Goal: Task Accomplishment & Management: Complete application form

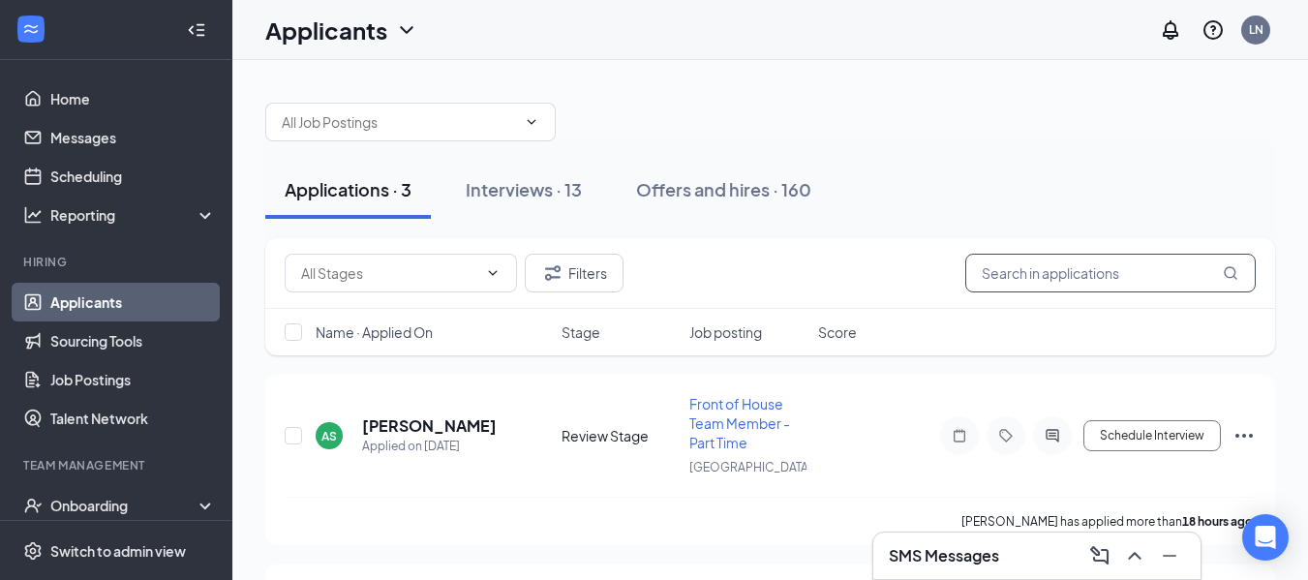
click at [1019, 267] on input "text" at bounding box center [1110, 273] width 290 height 39
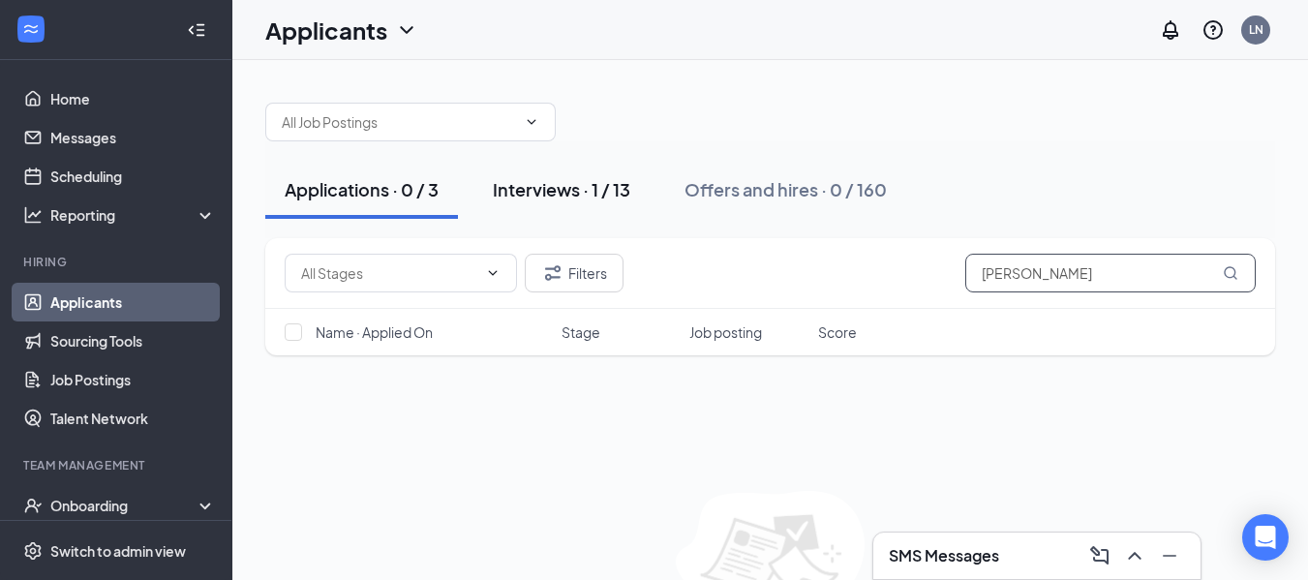
type input "[PERSON_NAME]"
click at [554, 183] on div "Interviews · 1 / 13" at bounding box center [561, 189] width 137 height 24
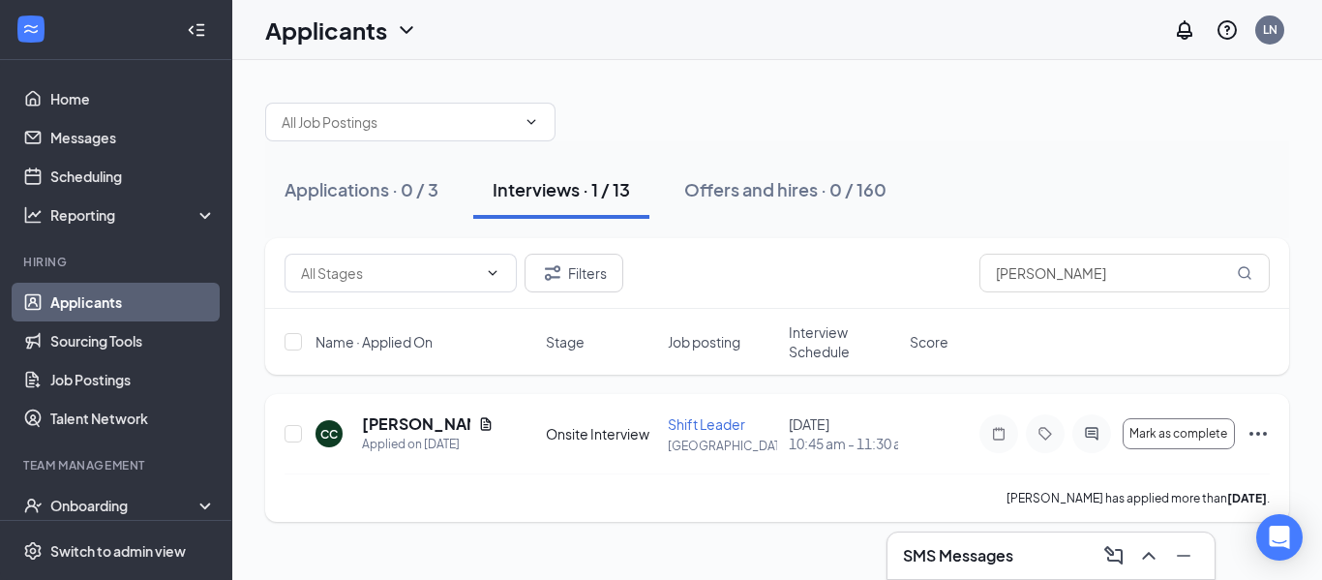
click at [1260, 441] on icon "Ellipses" at bounding box center [1258, 433] width 23 height 23
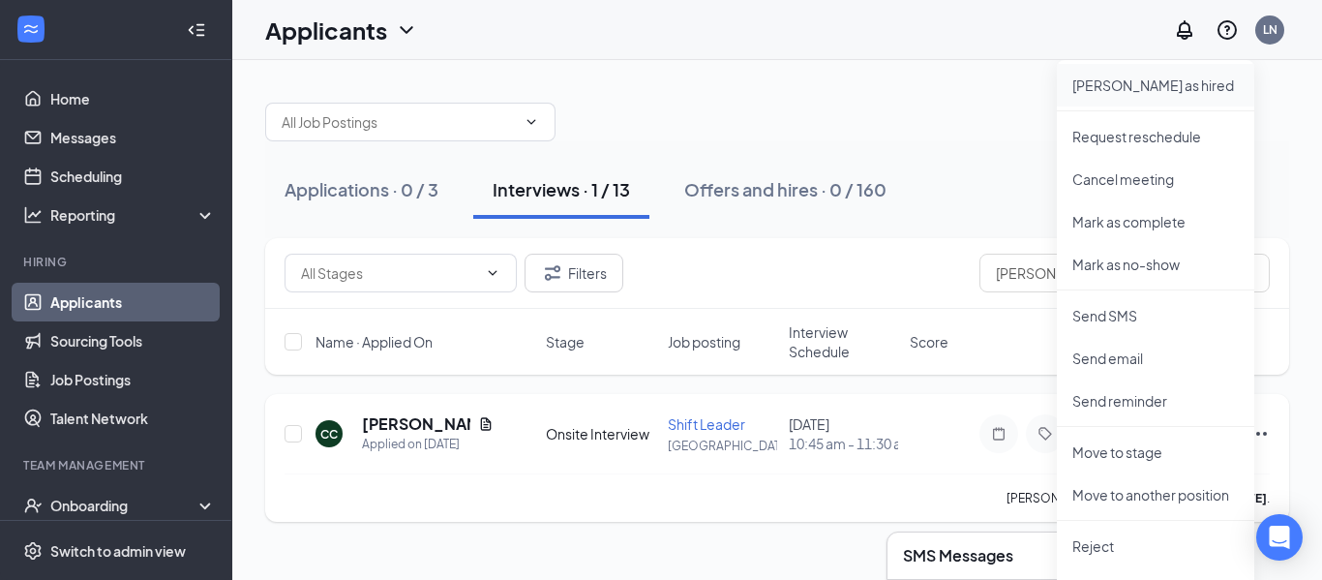
click at [1120, 94] on p "[PERSON_NAME] as hired" at bounding box center [1155, 85] width 166 height 19
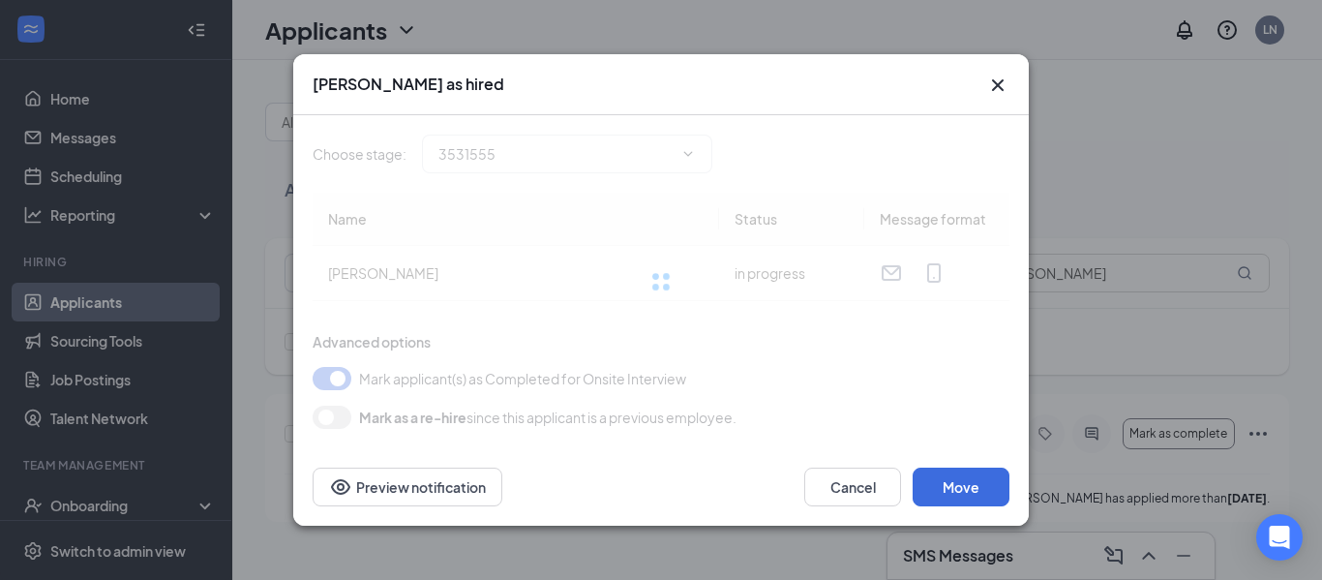
type input "Hired (final stage)"
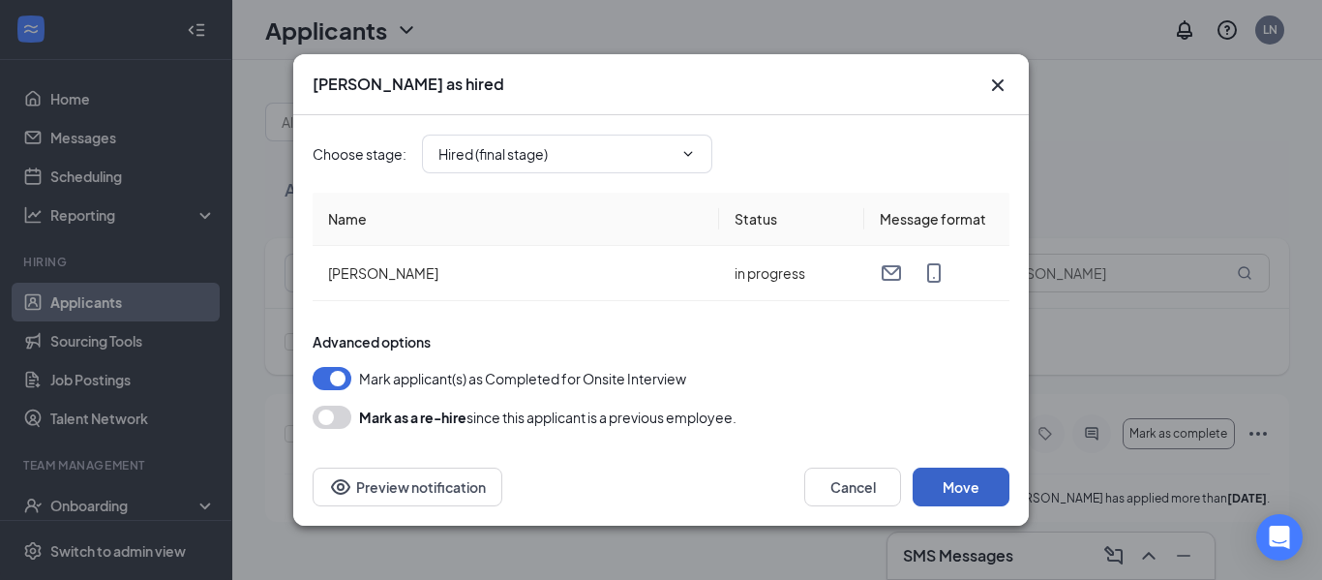
click at [935, 486] on button "Move" at bounding box center [961, 487] width 97 height 39
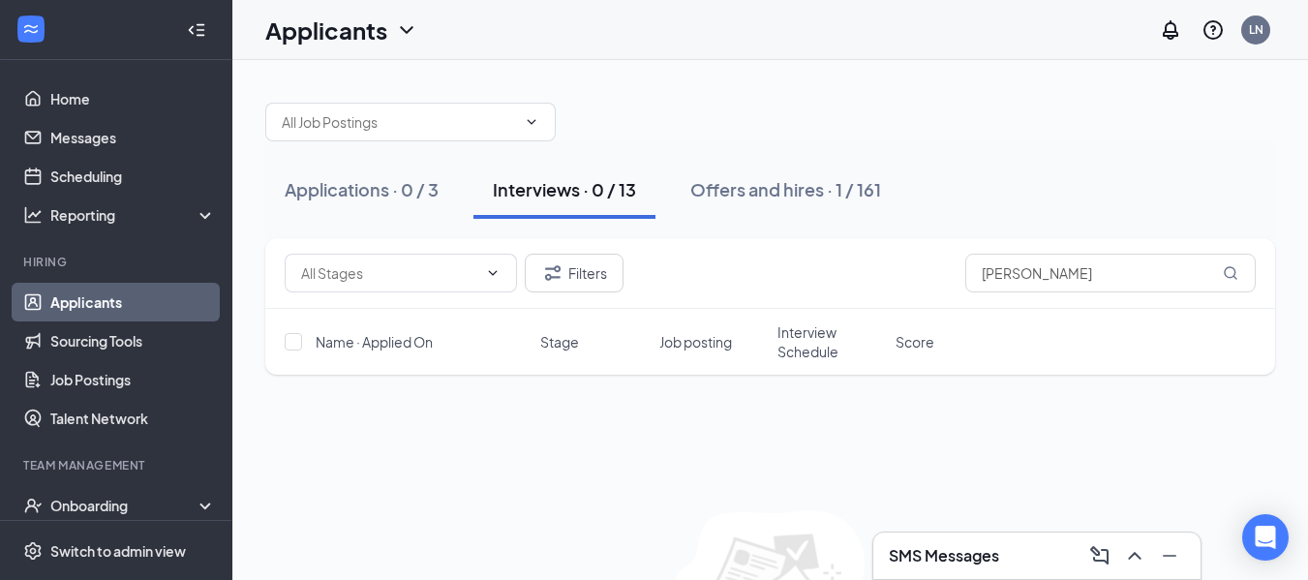
scroll to position [129, 0]
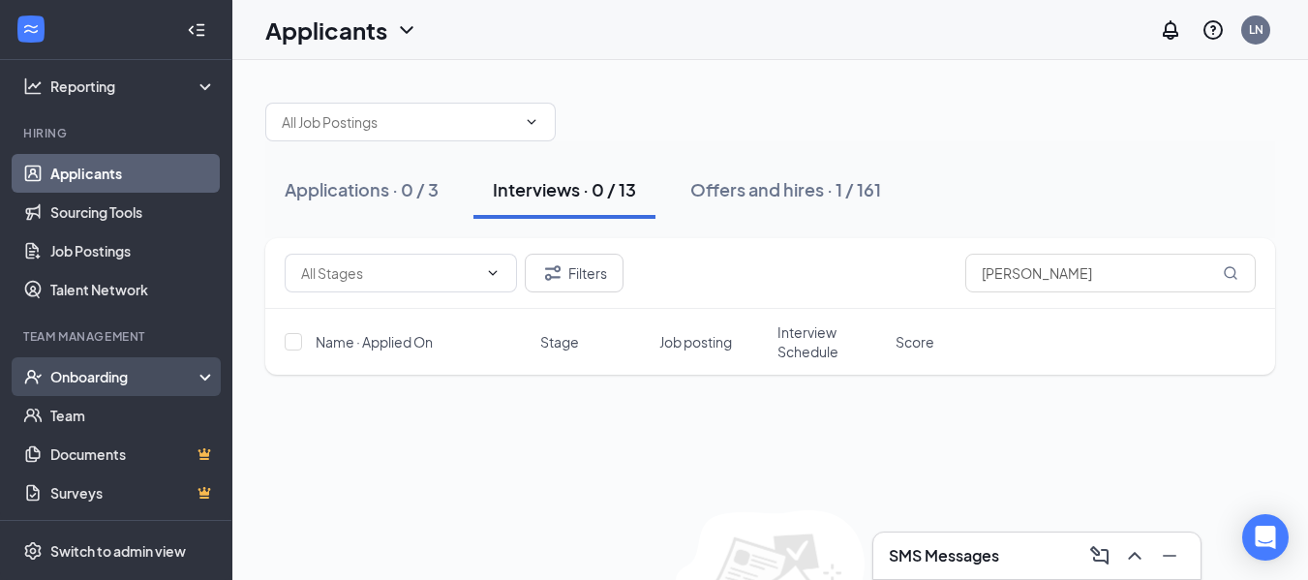
click at [110, 379] on div "Onboarding" at bounding box center [124, 376] width 149 height 19
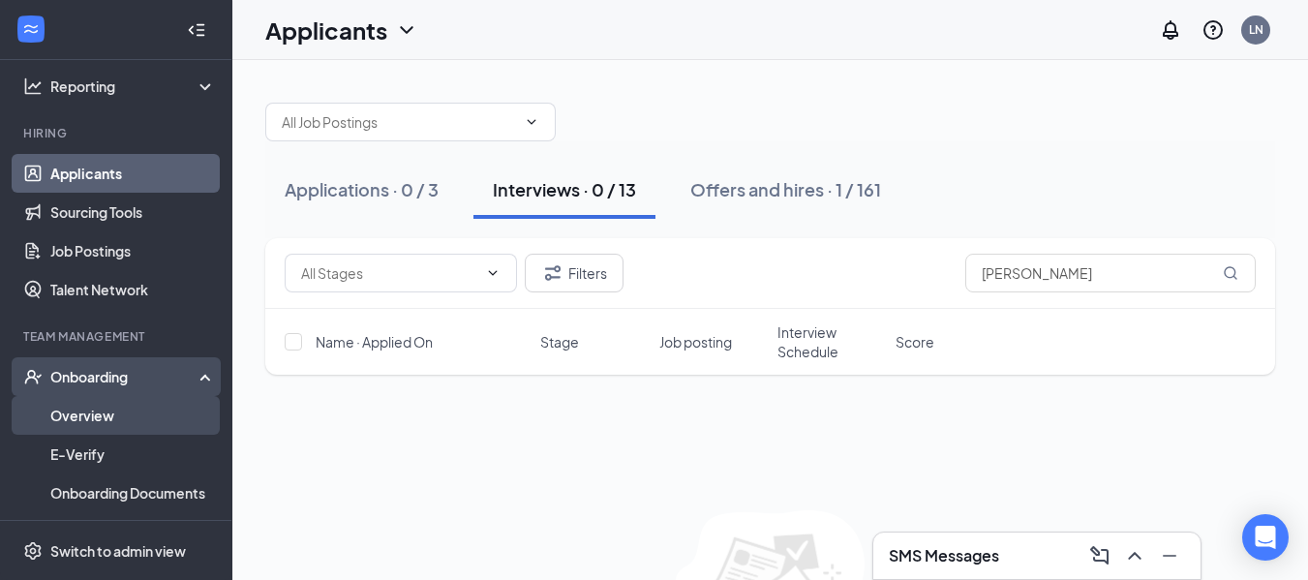
click at [102, 417] on link "Overview" at bounding box center [133, 415] width 166 height 39
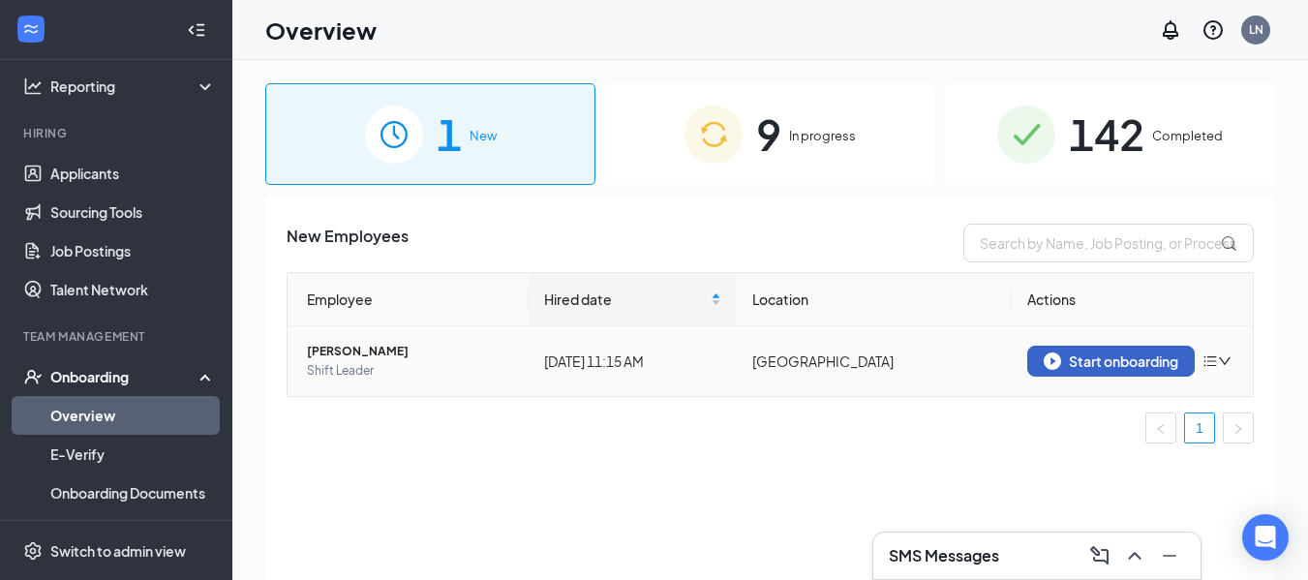
click at [1152, 362] on div "Start onboarding" at bounding box center [1110, 360] width 135 height 17
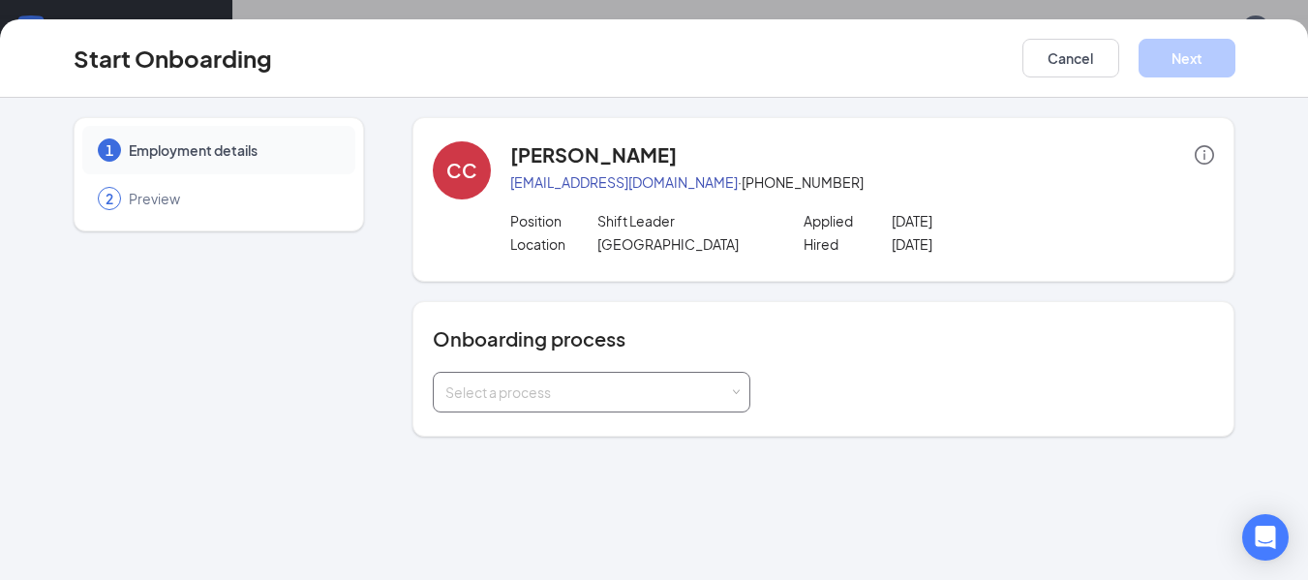
click at [535, 390] on div "Select a process" at bounding box center [587, 391] width 284 height 19
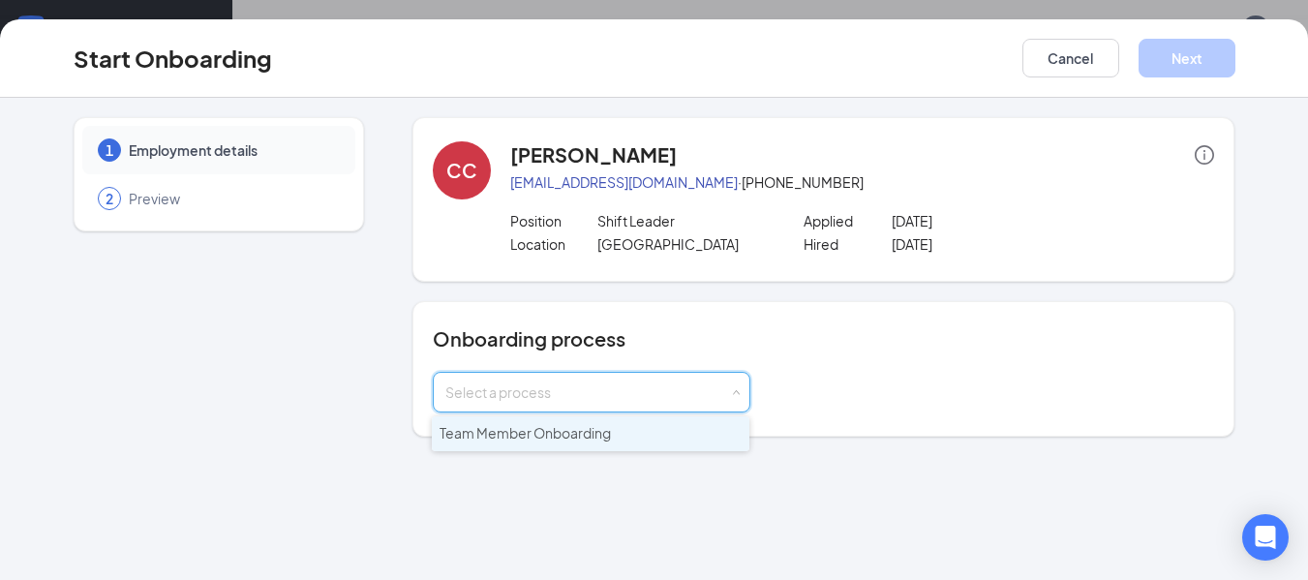
click at [531, 440] on span "Team Member Onboarding" at bounding box center [524, 432] width 171 height 17
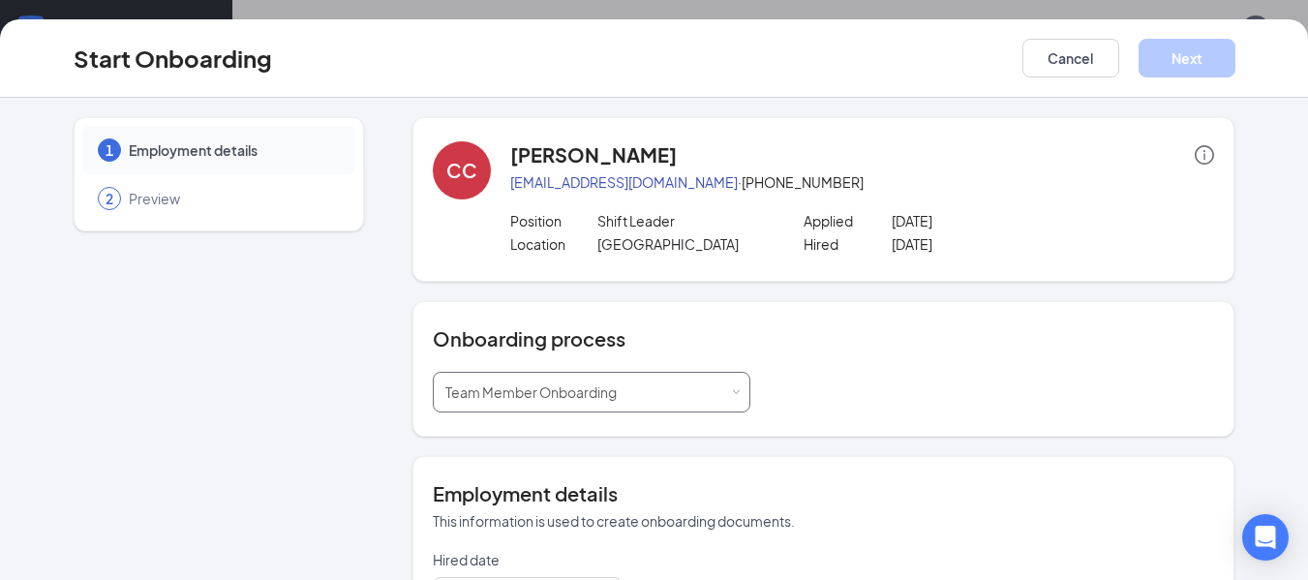
scroll to position [278, 0]
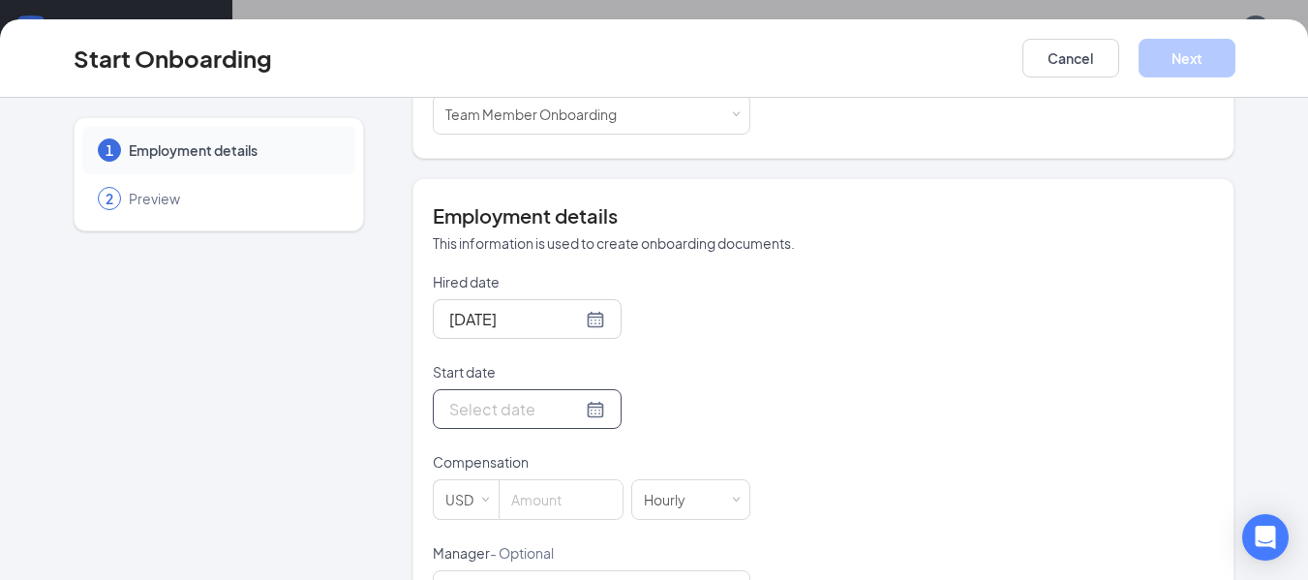
click at [498, 408] on input "Start date" at bounding box center [515, 409] width 133 height 24
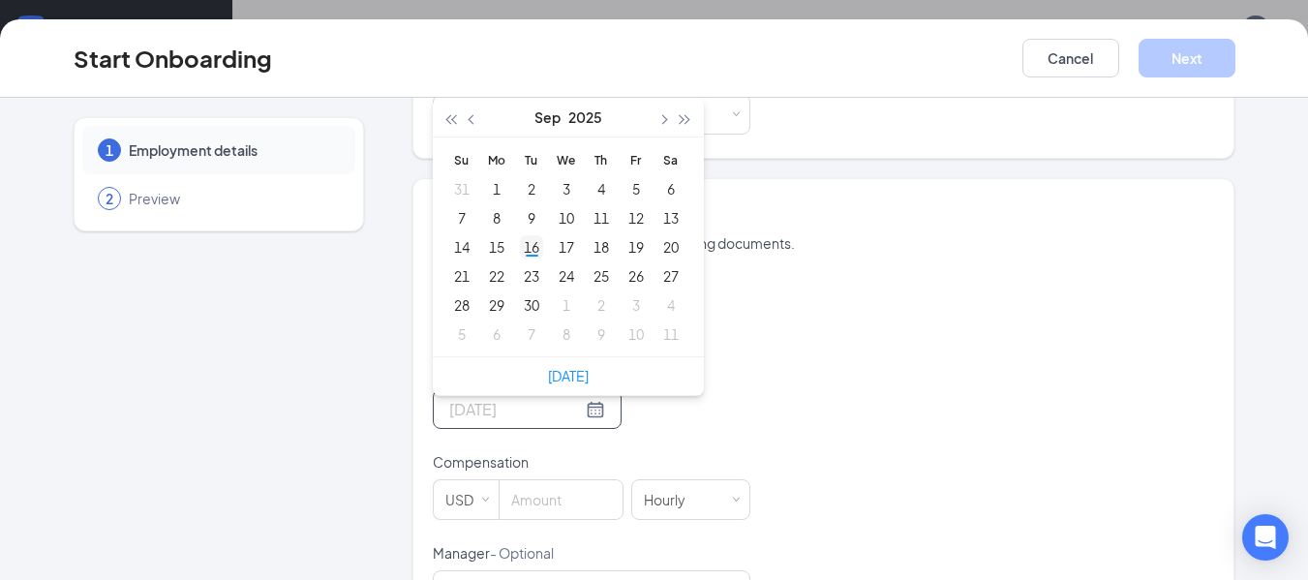
type input "[DATE]"
click at [524, 248] on div "16" at bounding box center [531, 246] width 23 height 23
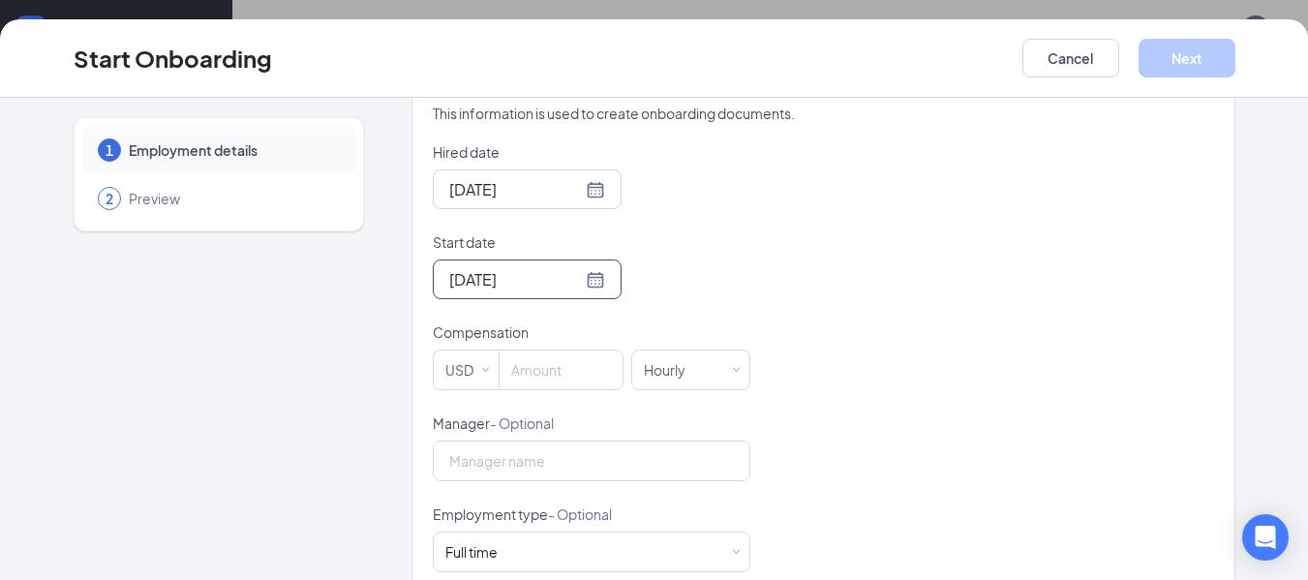
scroll to position [409, 0]
click at [559, 378] on input at bounding box center [560, 367] width 123 height 39
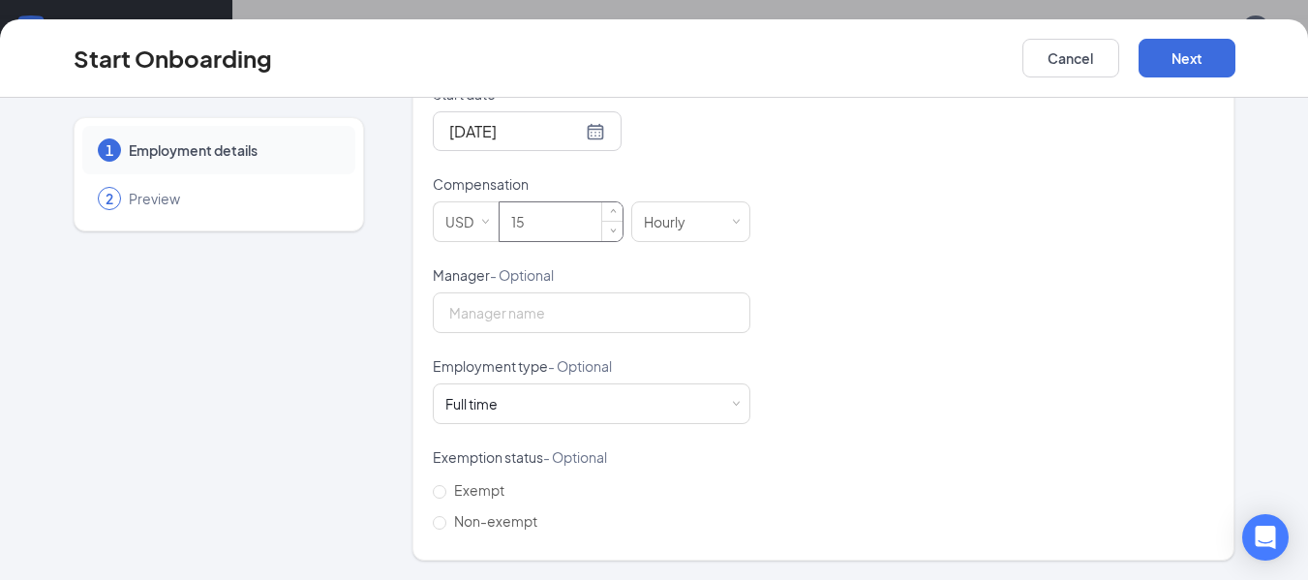
scroll to position [87, 0]
type input "15"
click at [504, 408] on div "Full time Works 30+ hours per week and is reasonably expected to work" at bounding box center [591, 403] width 292 height 39
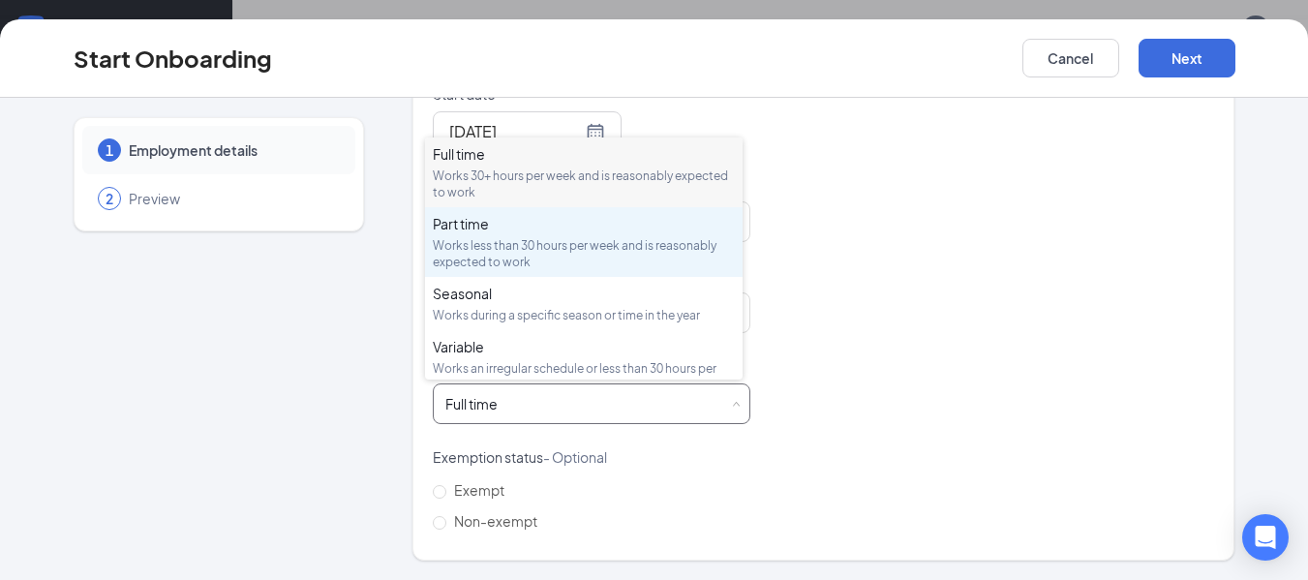
click at [513, 260] on div "Works less than 30 hours per week and is reasonably expected to work" at bounding box center [584, 253] width 302 height 33
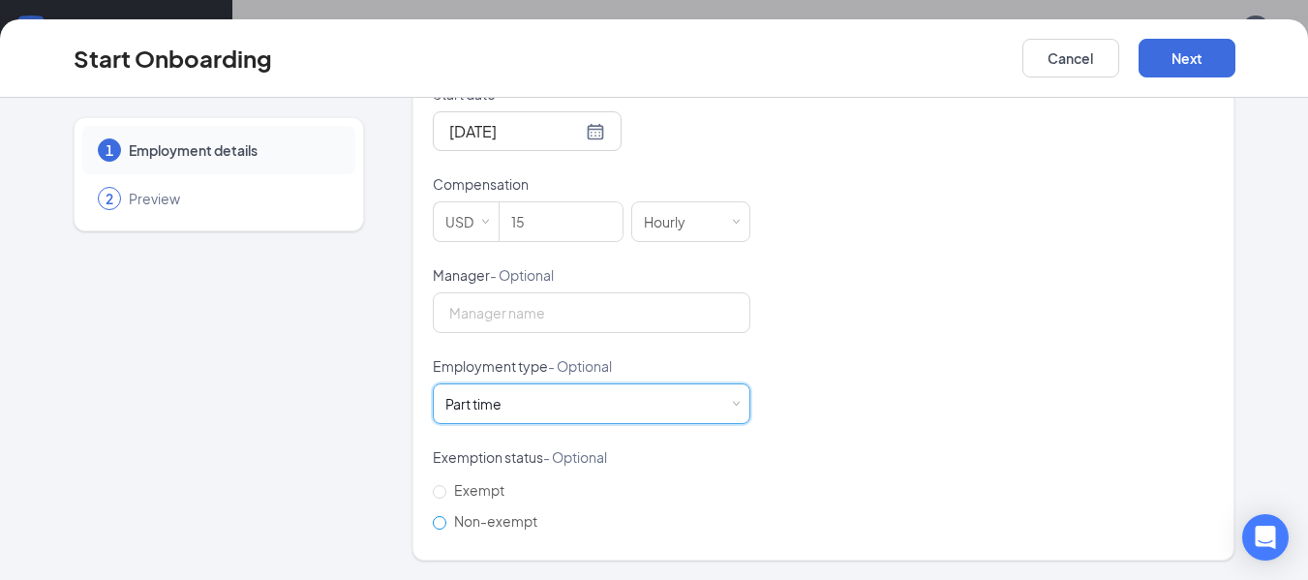
click at [433, 520] on input "Non-exempt" at bounding box center [440, 523] width 14 height 14
radio input "true"
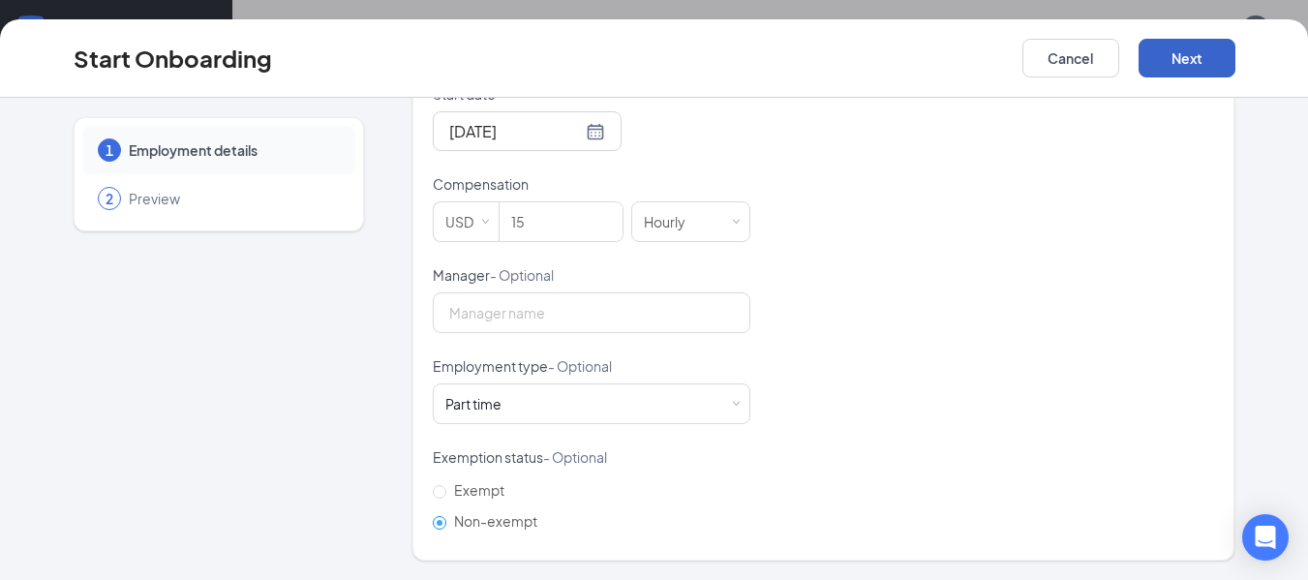
click at [1182, 58] on button "Next" at bounding box center [1186, 58] width 97 height 39
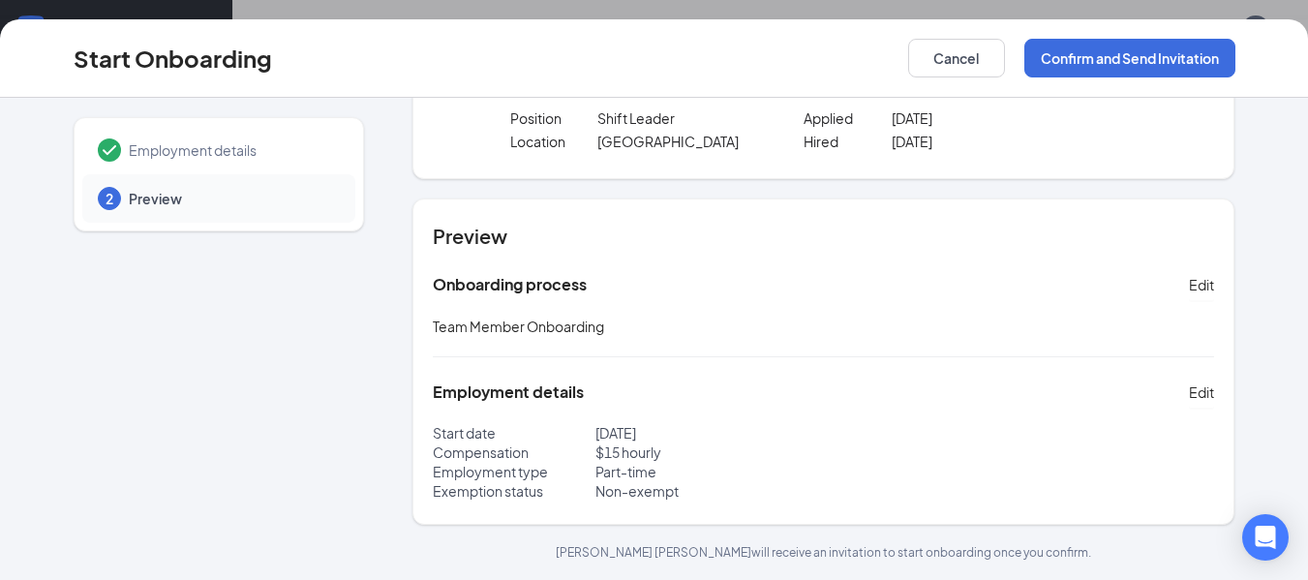
scroll to position [103, 0]
click at [1118, 49] on button "Confirm and Send Invitation" at bounding box center [1129, 58] width 211 height 39
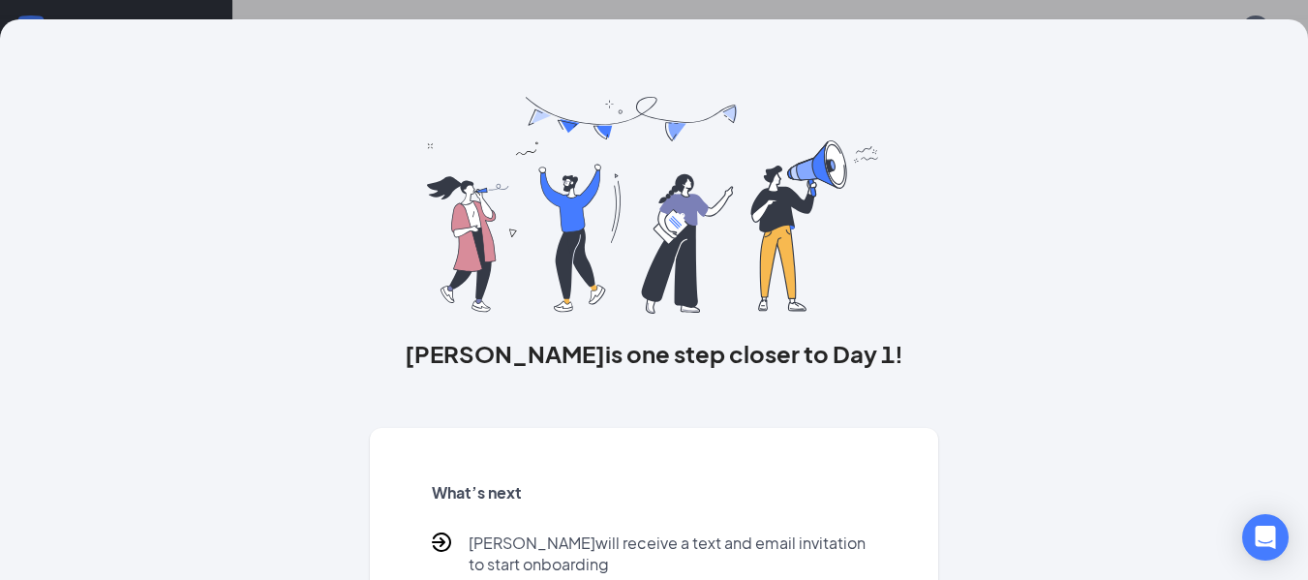
scroll to position [189, 0]
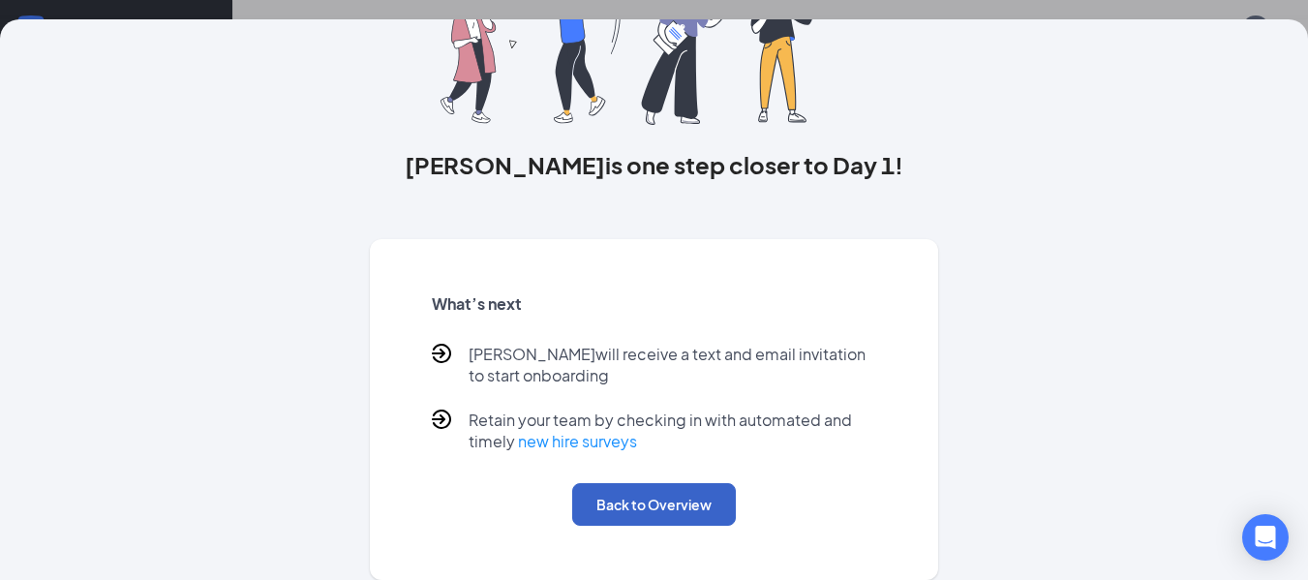
click at [668, 500] on button "Back to Overview" at bounding box center [654, 504] width 164 height 43
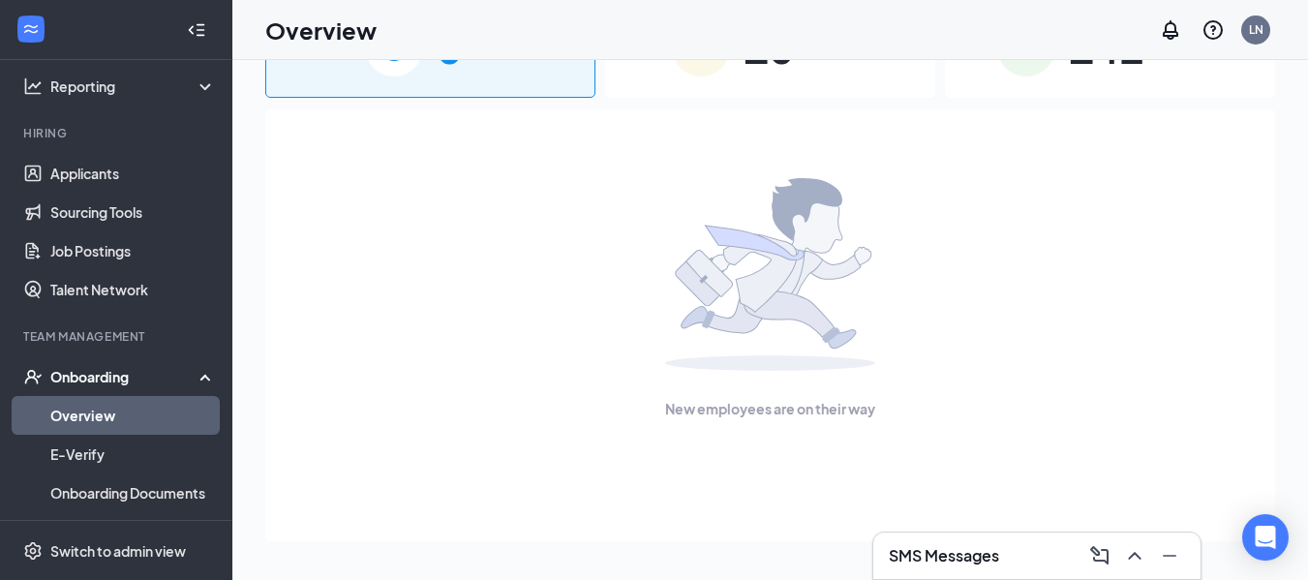
scroll to position [0, 0]
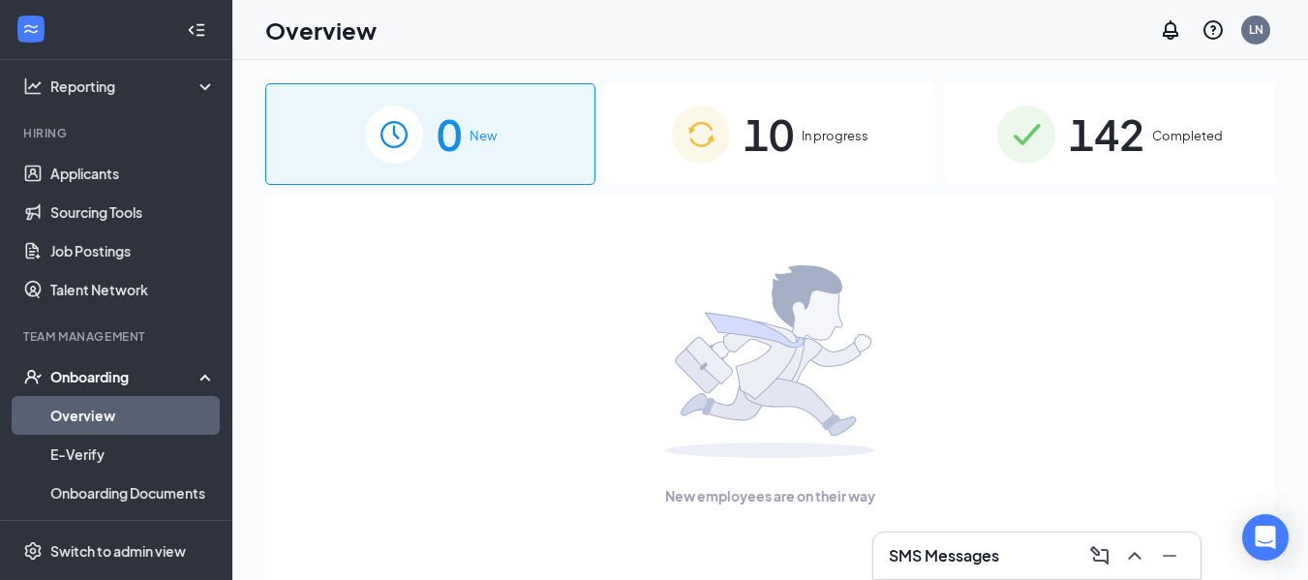
click at [863, 166] on div "10 In progress" at bounding box center [770, 134] width 330 height 102
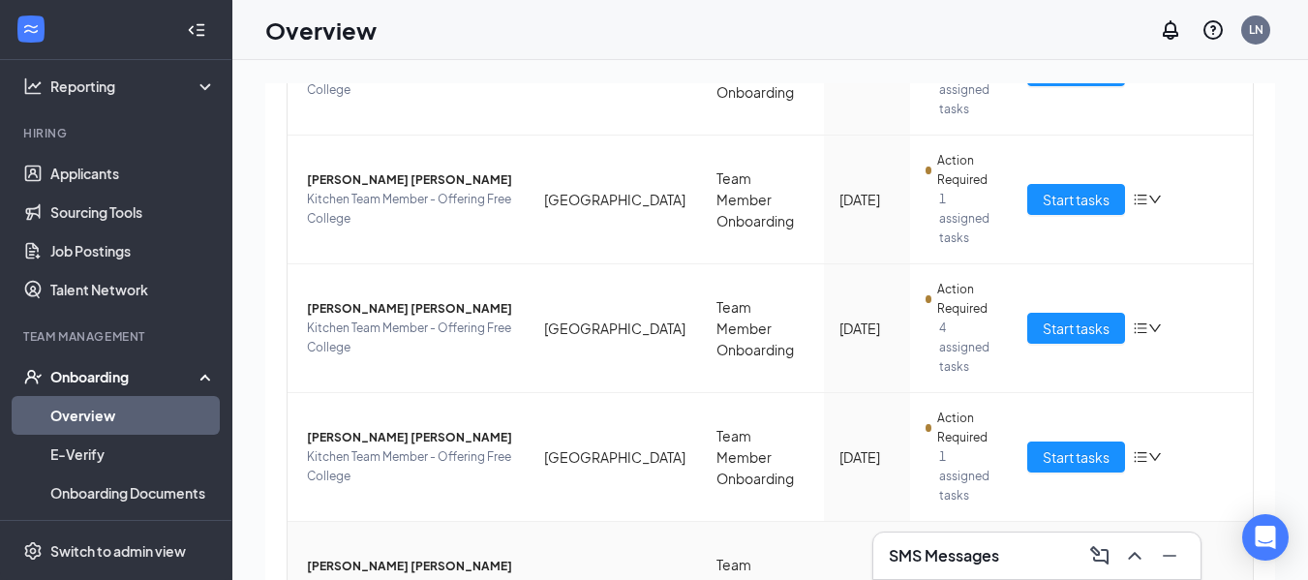
scroll to position [928, 0]
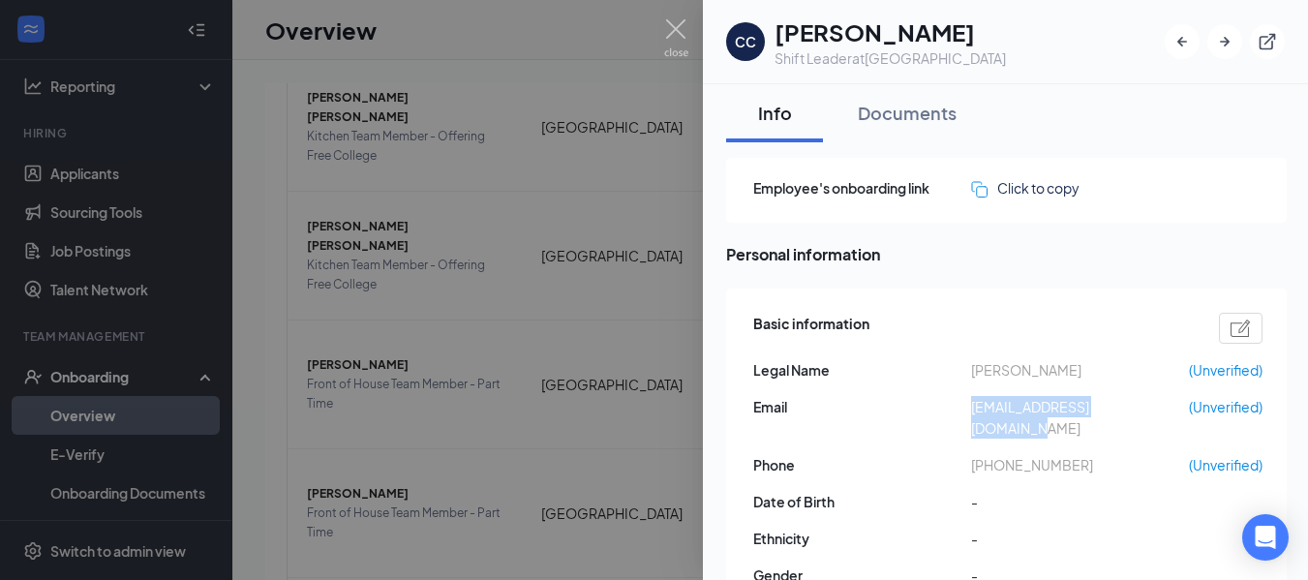
drag, startPoint x: 1165, startPoint y: 407, endPoint x: 972, endPoint y: 407, distance: 193.6
click at [972, 407] on span "[EMAIL_ADDRESS][DOMAIN_NAME]" at bounding box center [1080, 417] width 218 height 43
copy span "[EMAIL_ADDRESS][DOMAIN_NAME]"
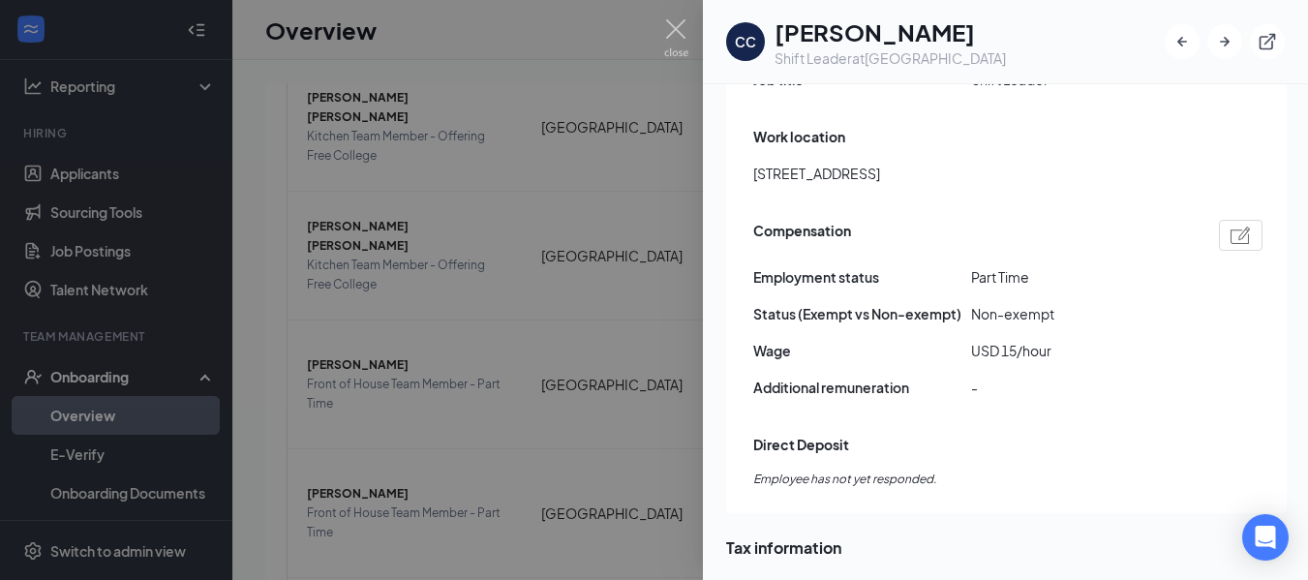
scroll to position [1240, 0]
click at [667, 34] on img at bounding box center [676, 38] width 24 height 38
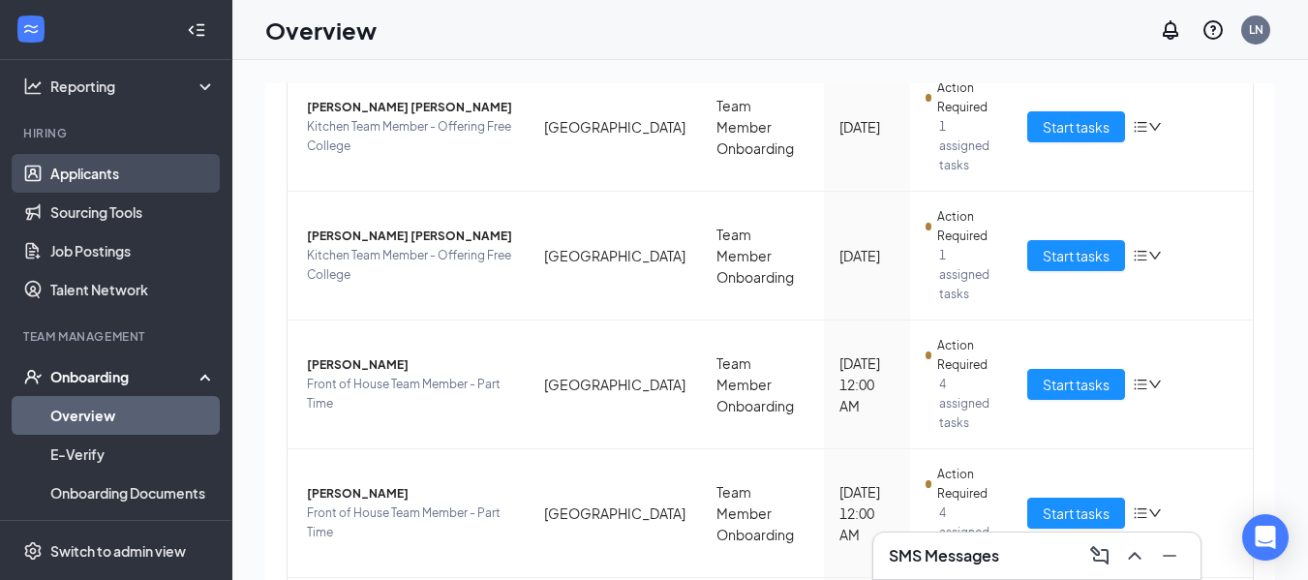
click at [102, 175] on link "Applicants" at bounding box center [133, 173] width 166 height 39
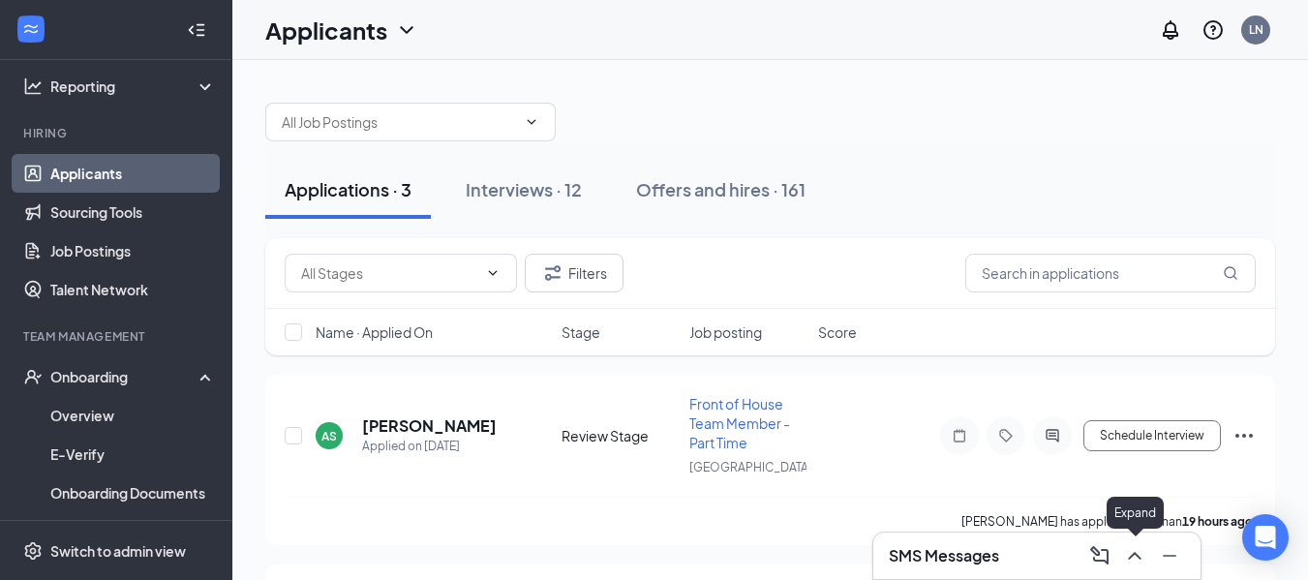
click at [1138, 562] on icon "ChevronUp" at bounding box center [1134, 555] width 23 height 23
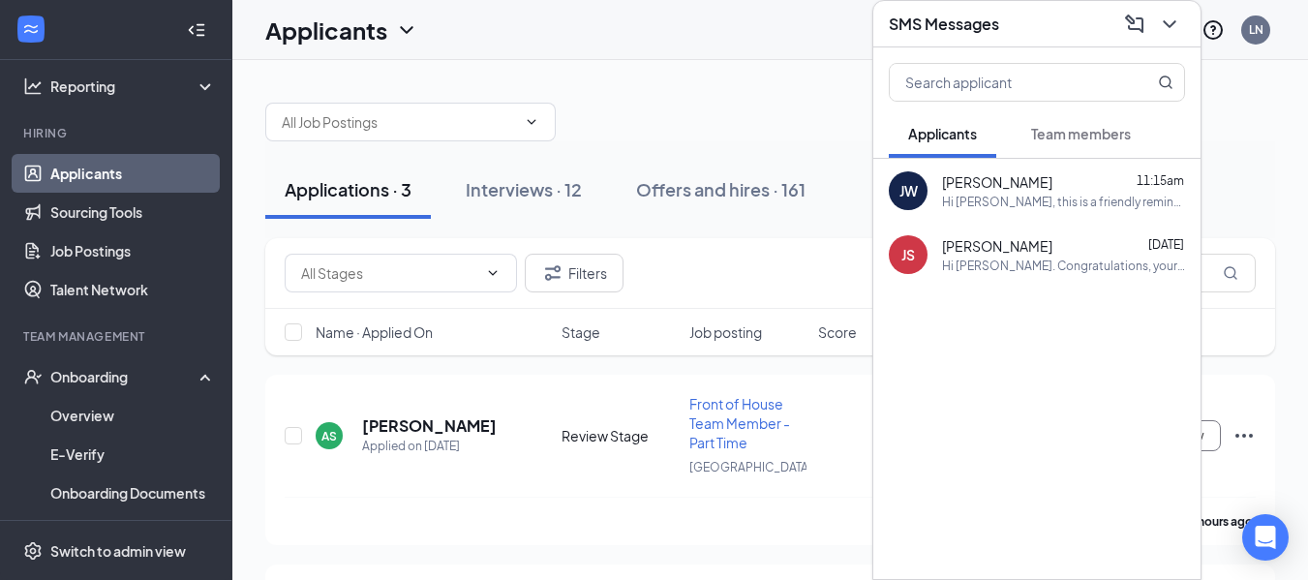
click at [1078, 132] on span "Team members" at bounding box center [1081, 133] width 100 height 17
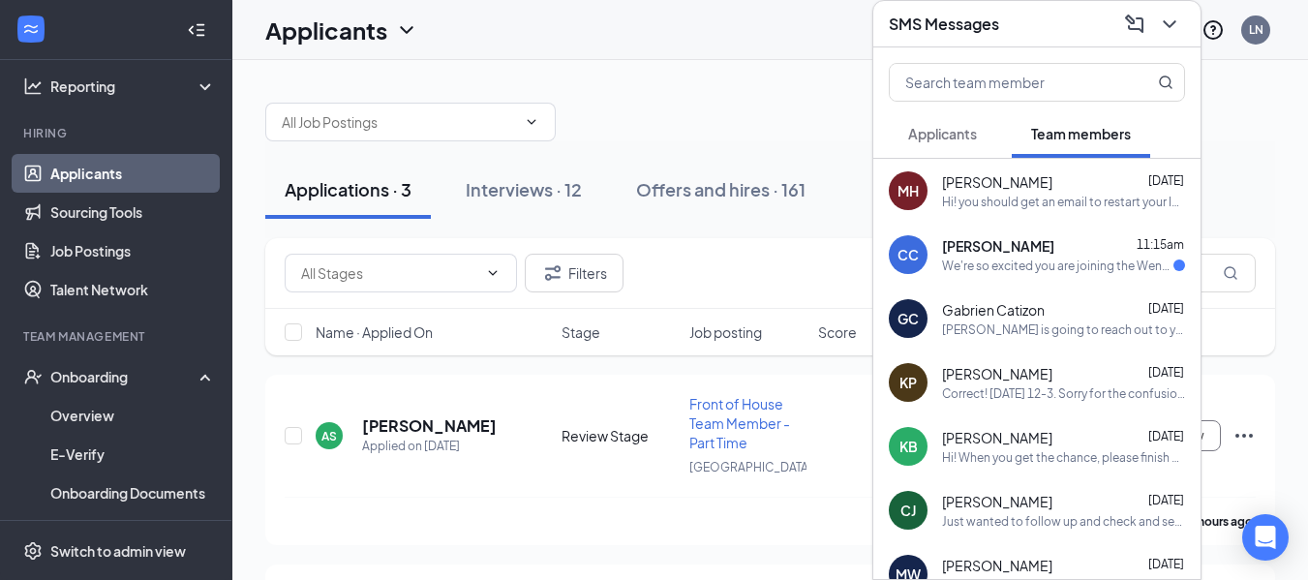
click at [1086, 261] on div "We're so excited you are joining the Wentzville [DEMOGRAPHIC_DATA]-fil-Ateam ! …" at bounding box center [1057, 265] width 231 height 16
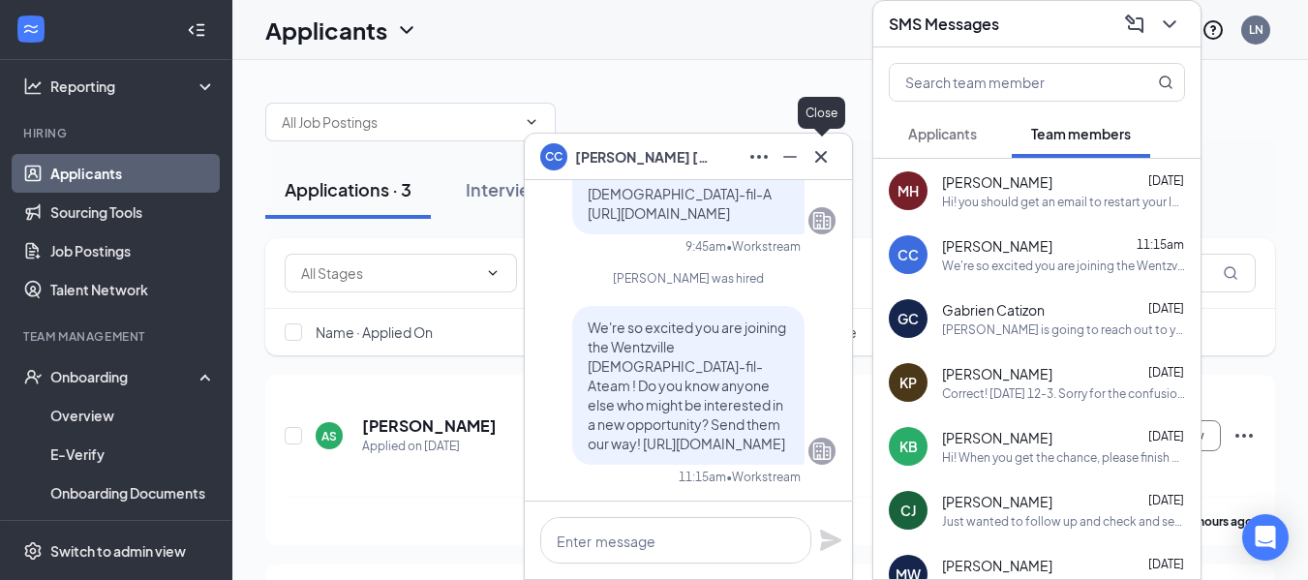
click at [823, 156] on icon "Cross" at bounding box center [820, 156] width 23 height 23
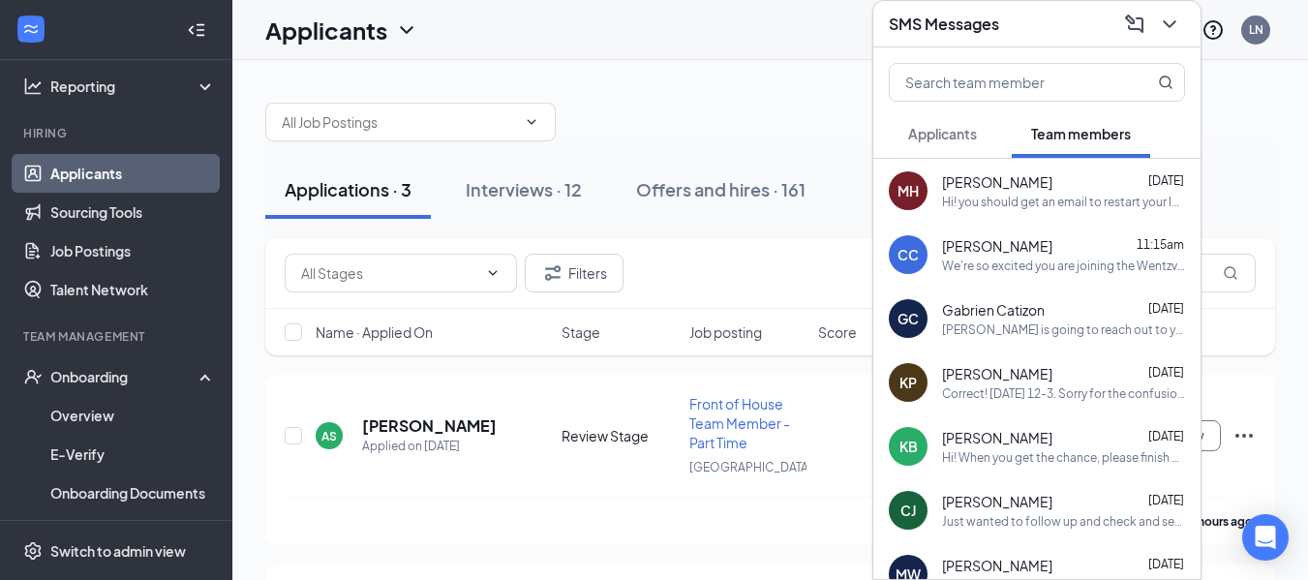
click at [1067, 326] on div "[PERSON_NAME] is going to reach out to you [DATE] to set everything up." at bounding box center [1063, 329] width 243 height 16
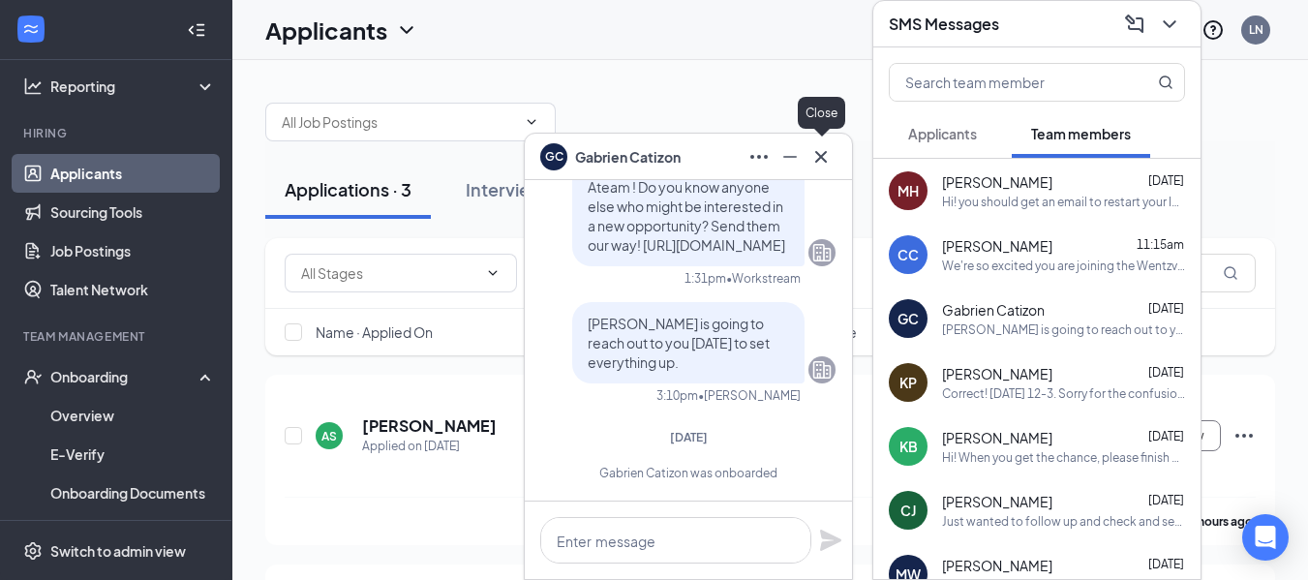
click at [825, 166] on icon "Cross" at bounding box center [820, 156] width 23 height 23
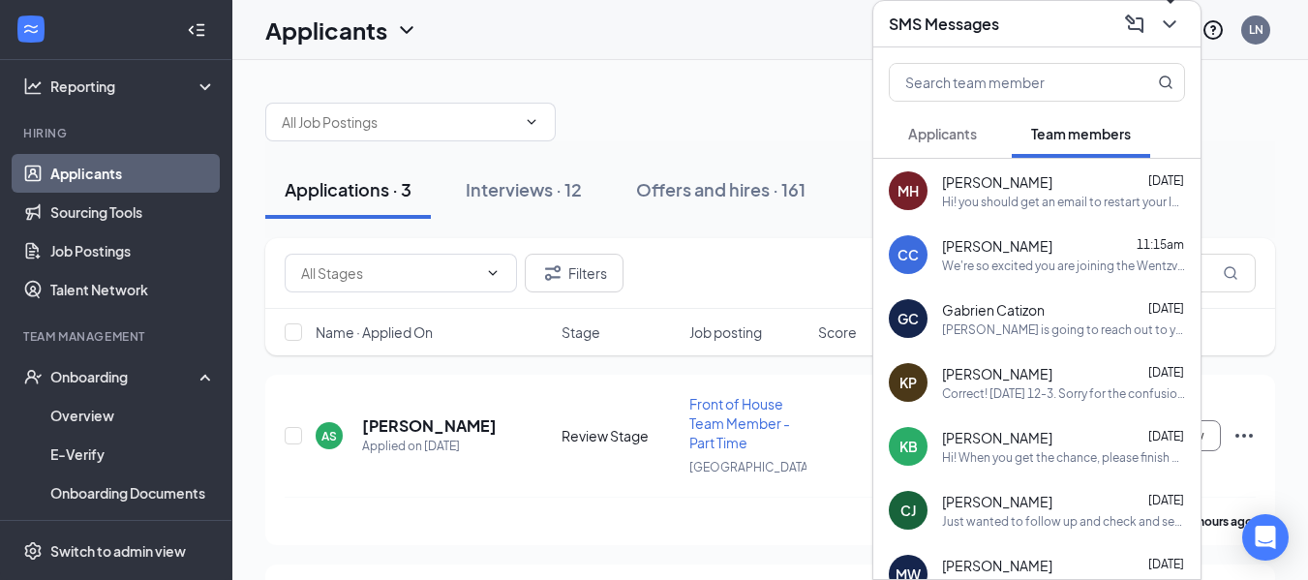
click at [1166, 22] on icon "ChevronDown" at bounding box center [1169, 24] width 13 height 8
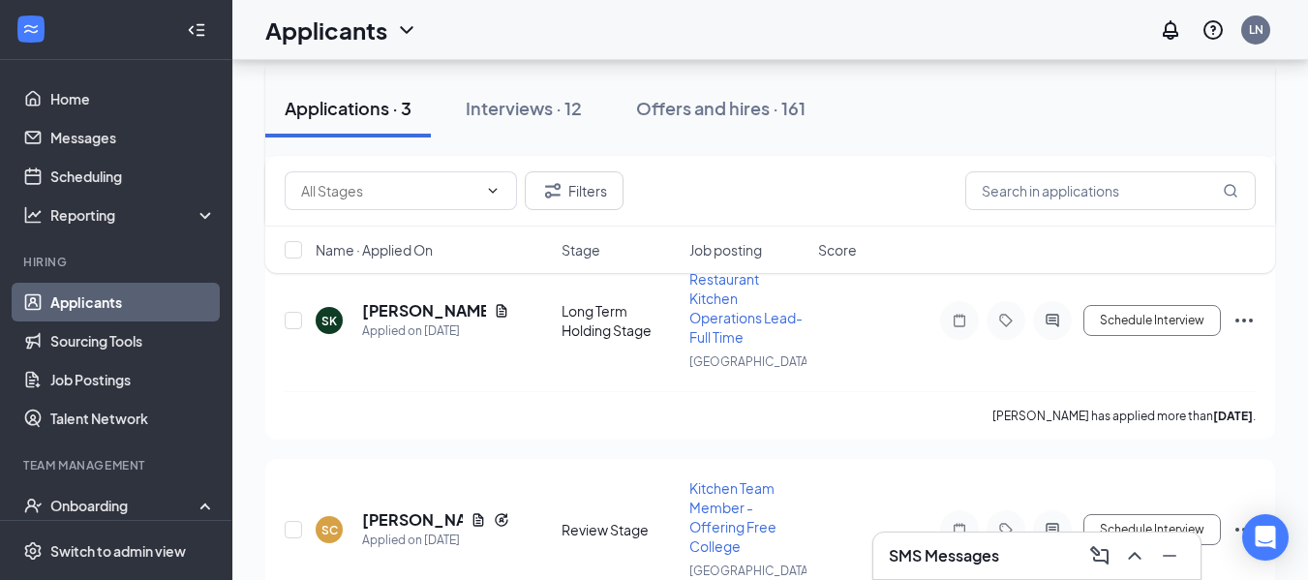
scroll to position [257, 0]
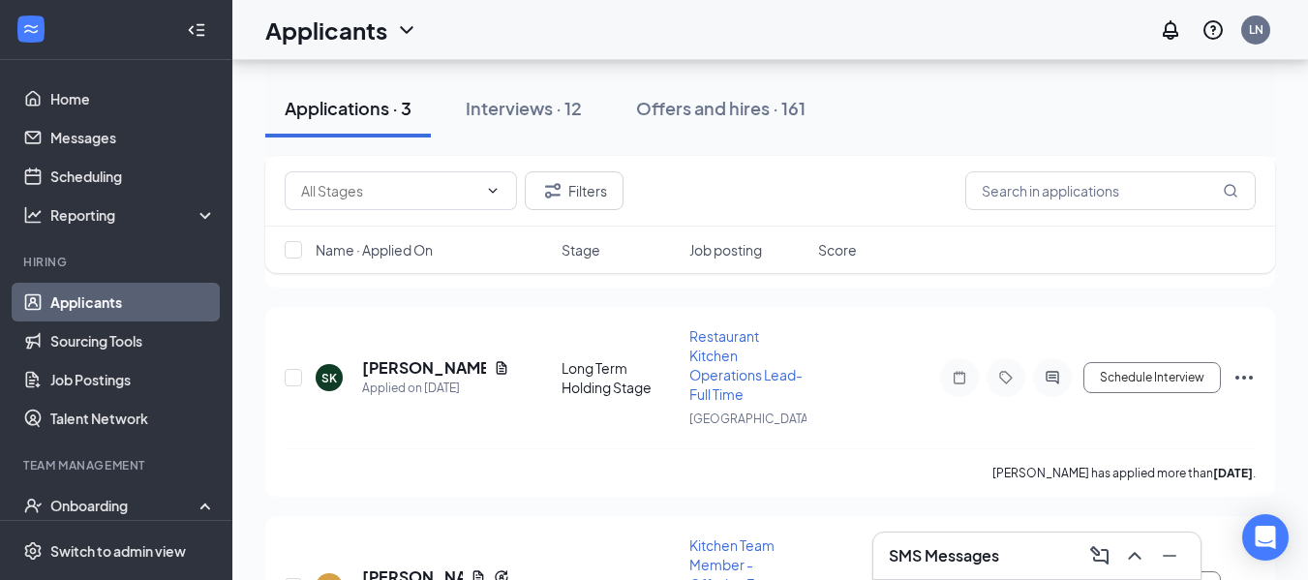
click at [409, 31] on icon "ChevronDown" at bounding box center [406, 30] width 13 height 8
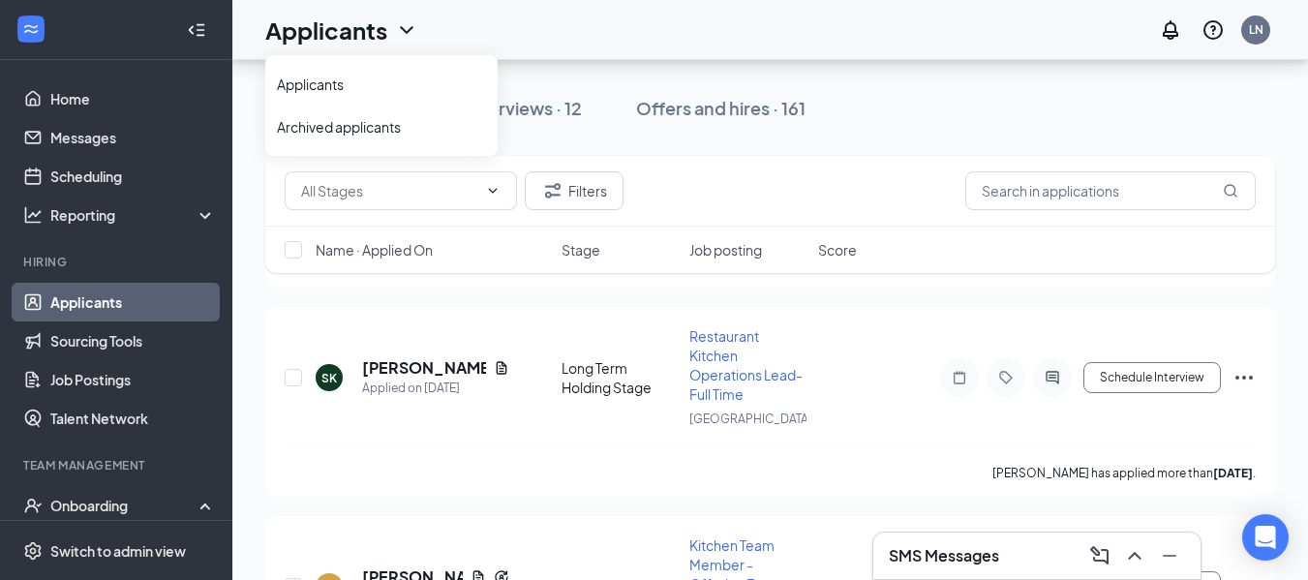
click at [409, 31] on icon "ChevronDown" at bounding box center [406, 30] width 13 height 8
